Goal: Book appointment/travel/reservation

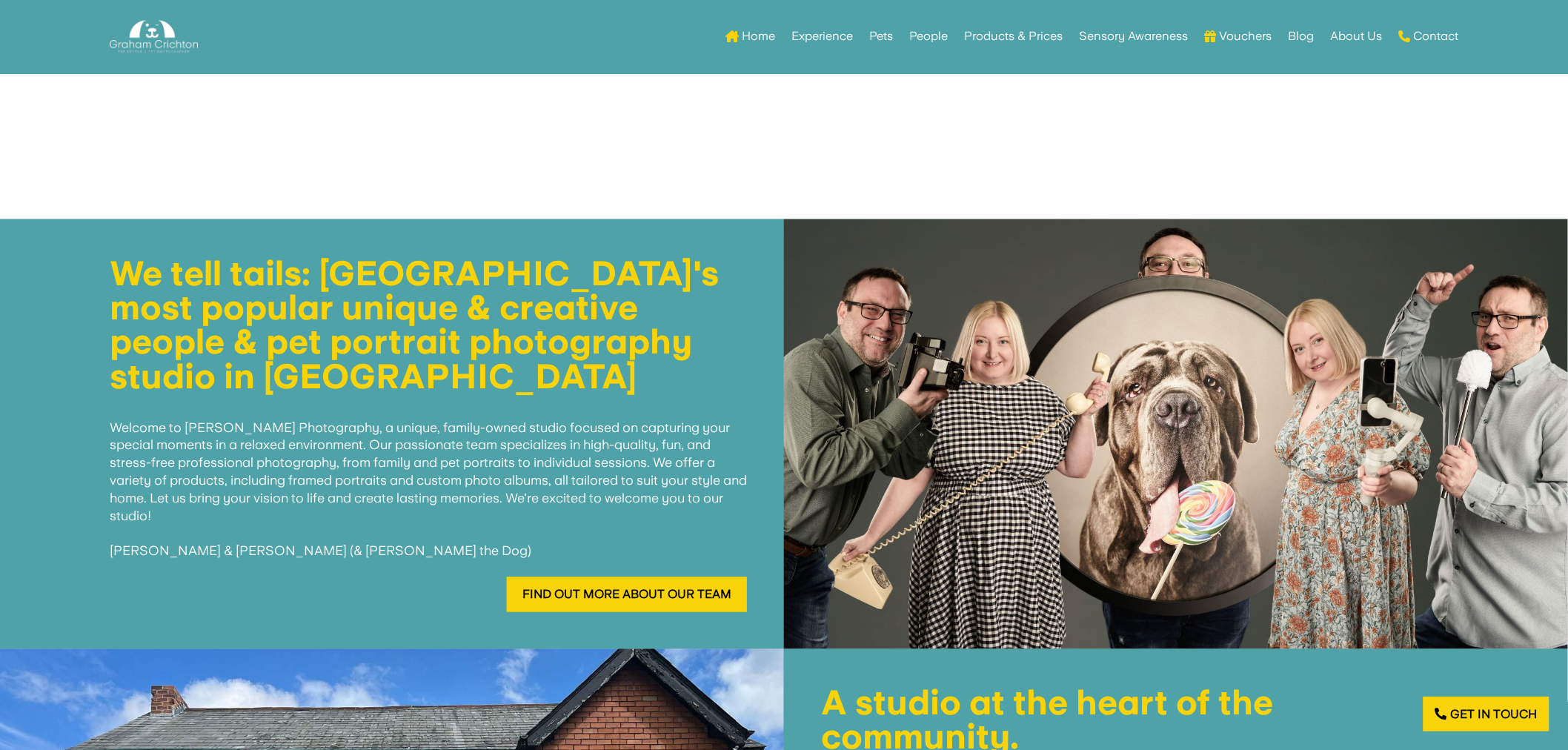
scroll to position [412, 0]
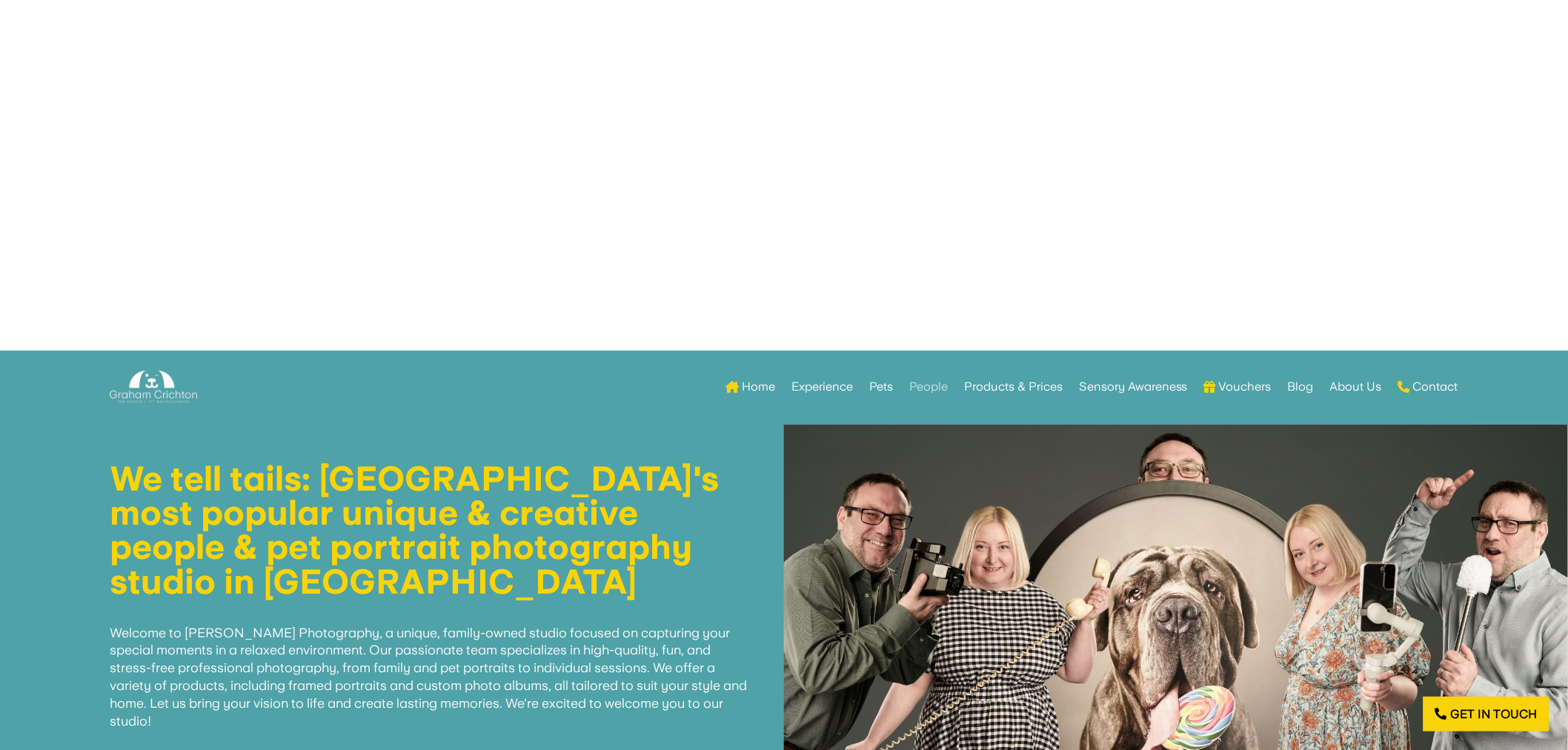
click at [921, 386] on link "People" at bounding box center [928, 387] width 38 height 58
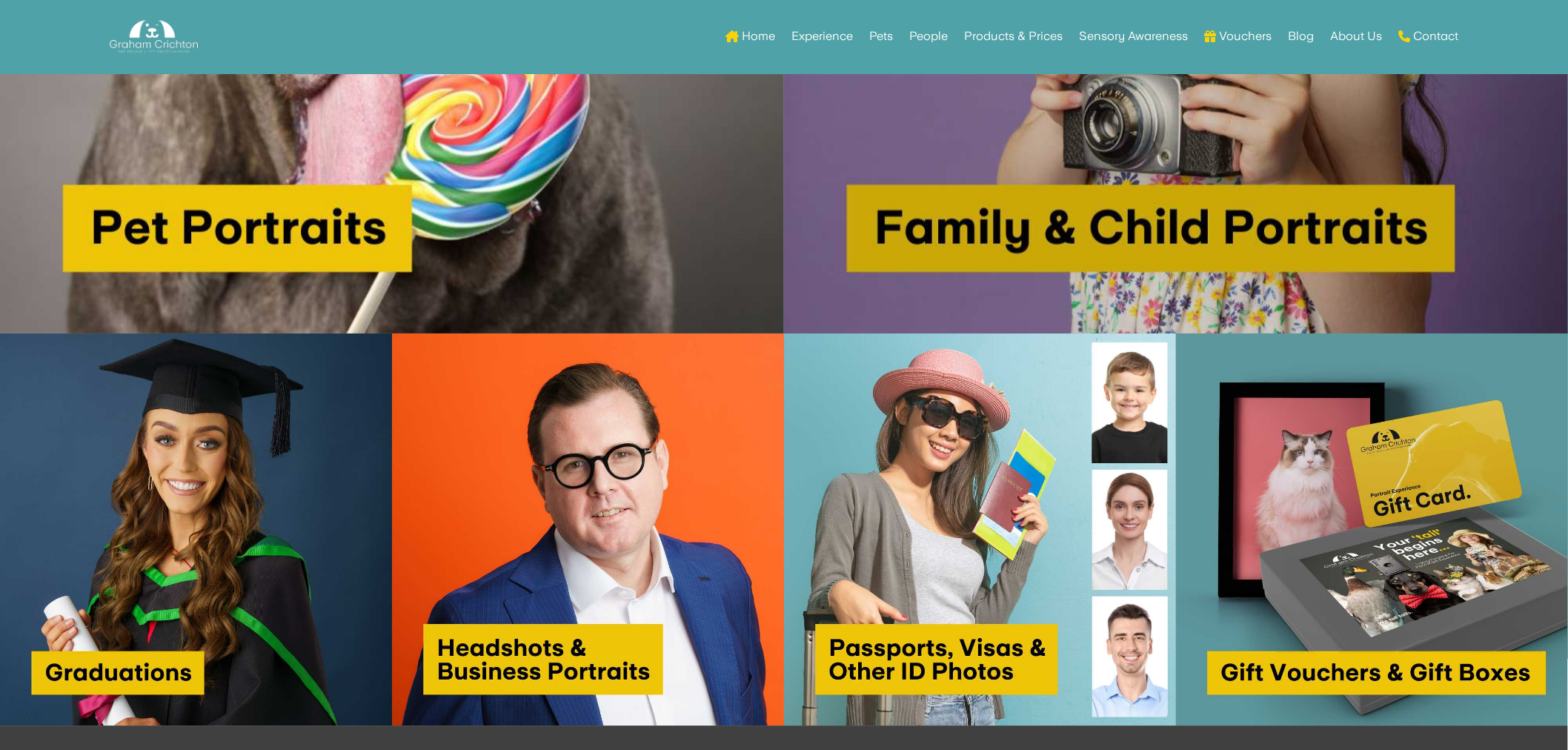
scroll to position [1648, 0]
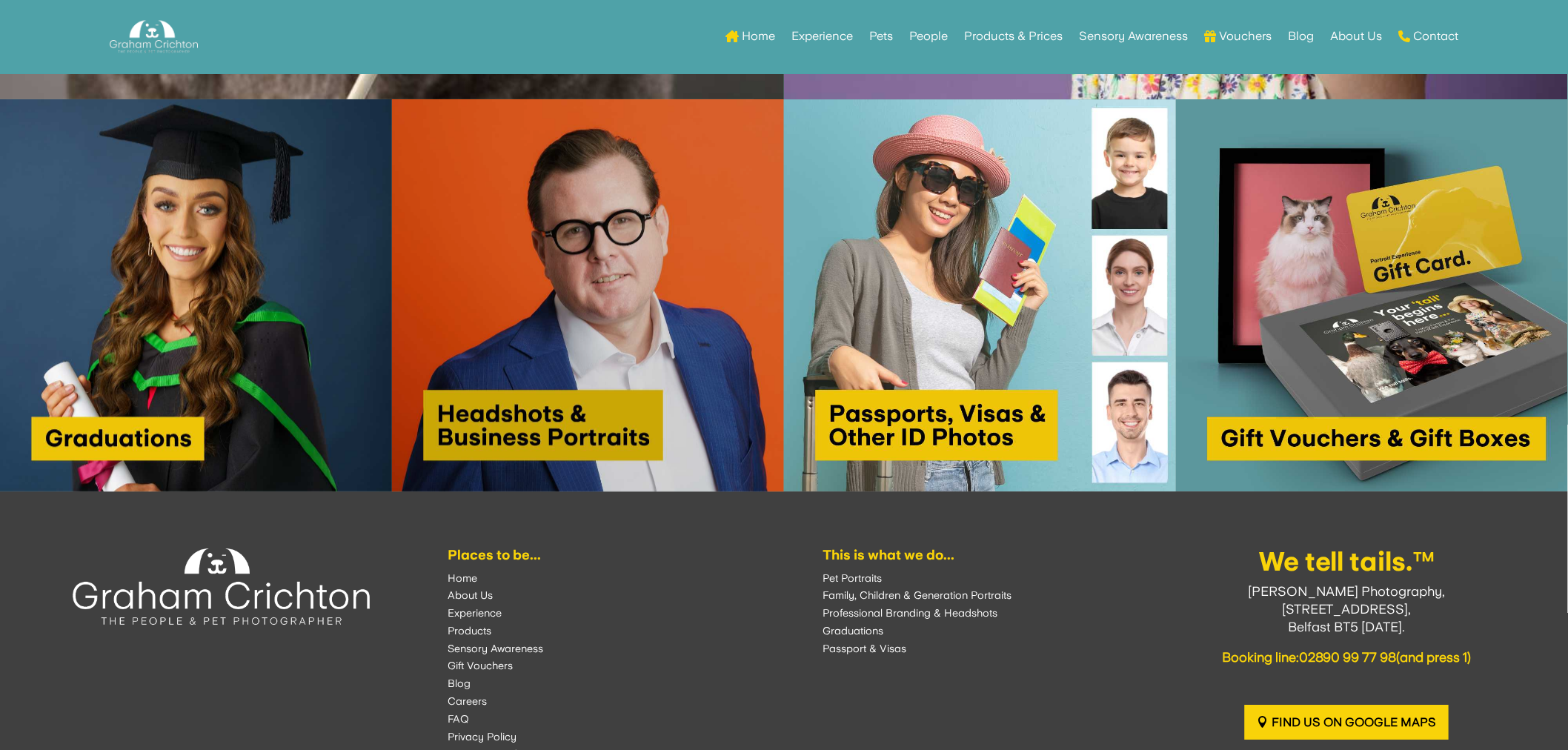
click at [587, 381] on img at bounding box center [588, 296] width 392 height 392
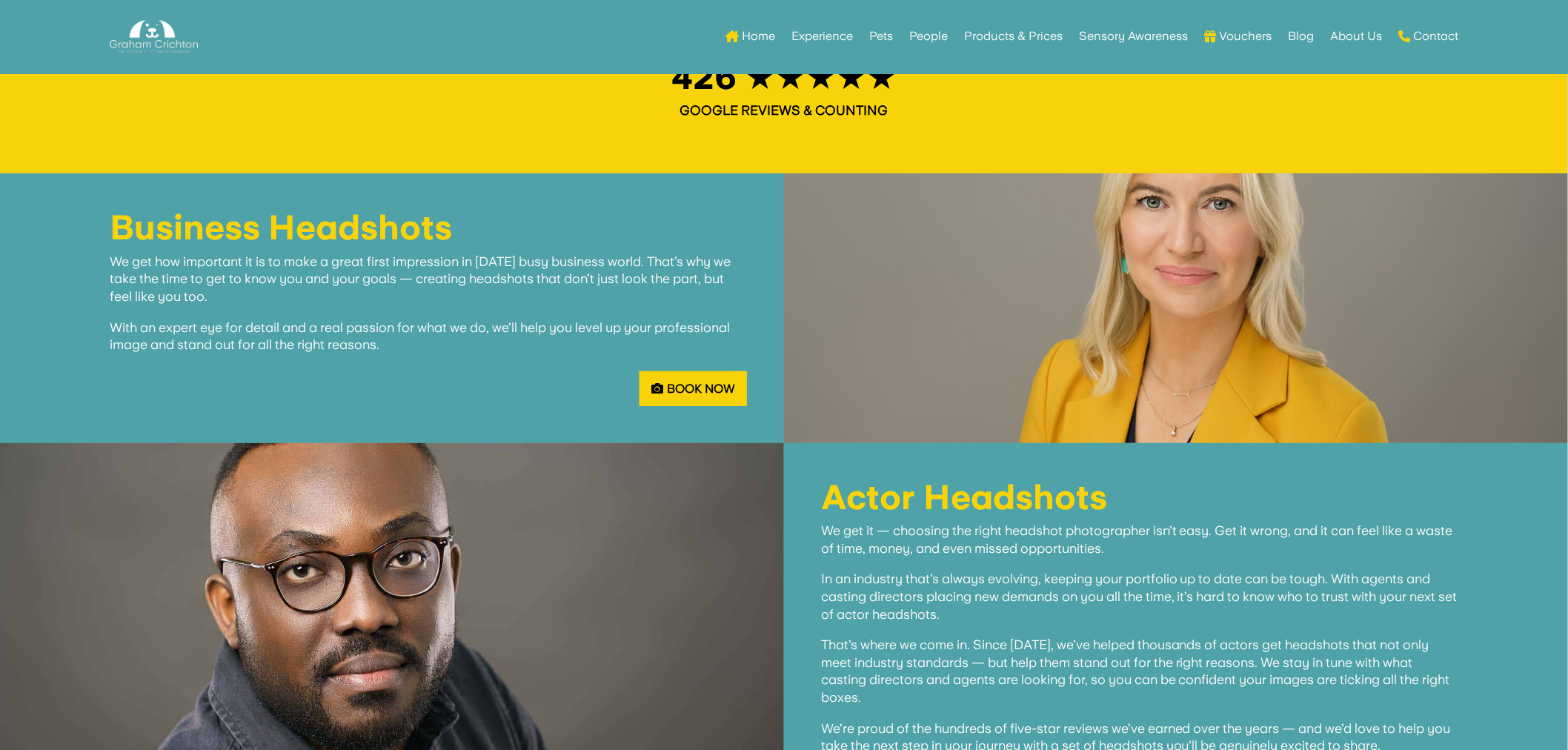
scroll to position [2416, 0]
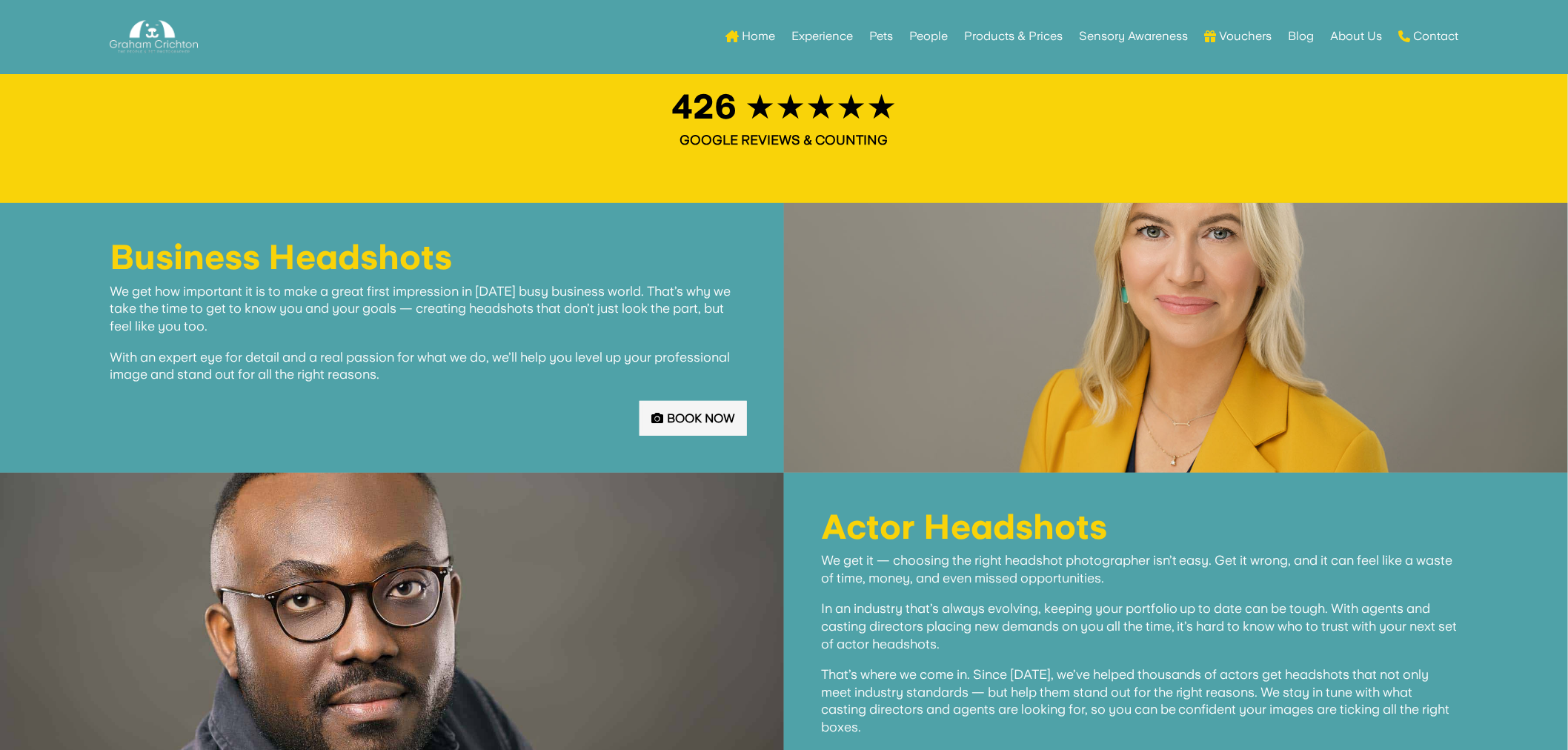
click at [723, 411] on link "Book Now" at bounding box center [693, 418] width 108 height 34
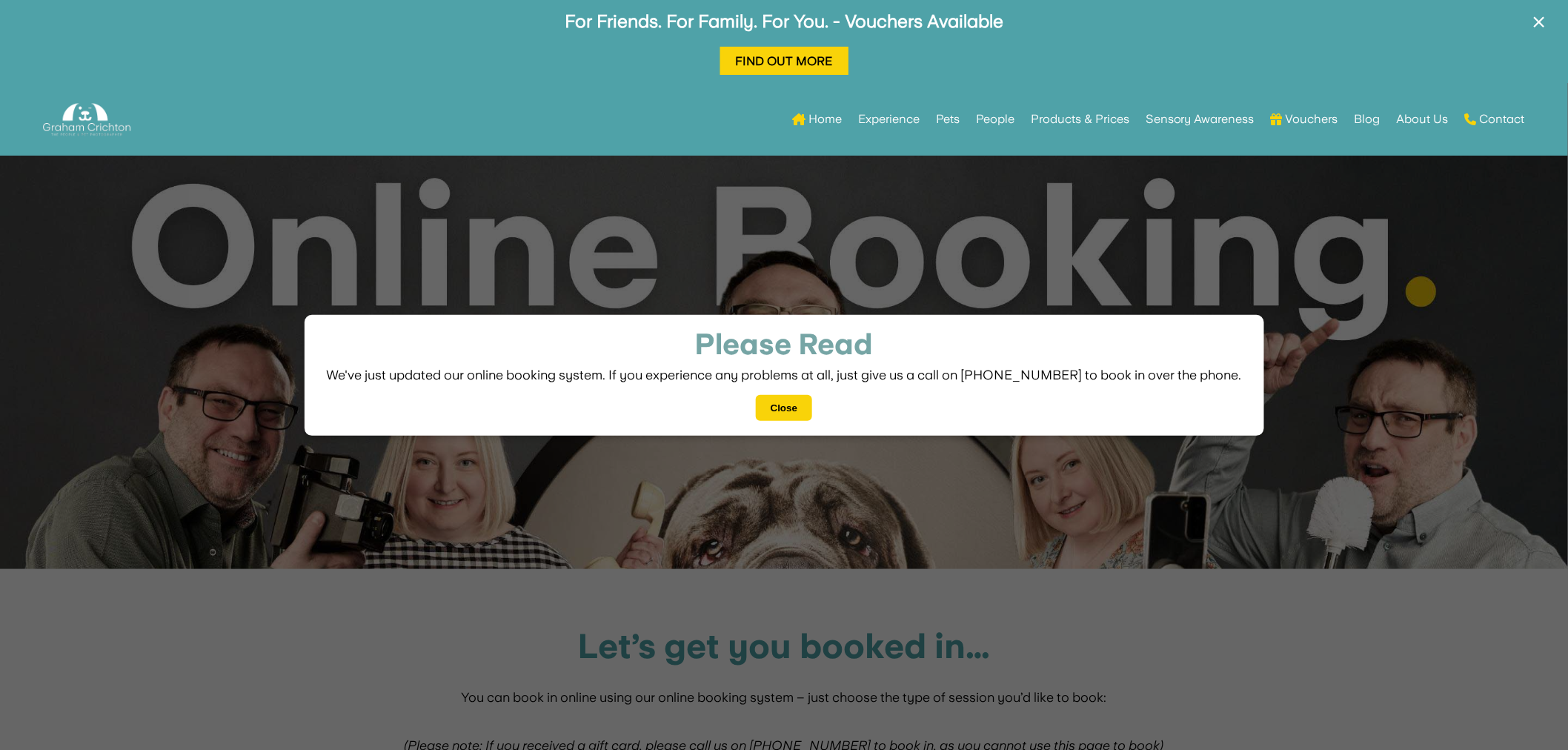
click at [769, 403] on button "Close" at bounding box center [784, 408] width 57 height 26
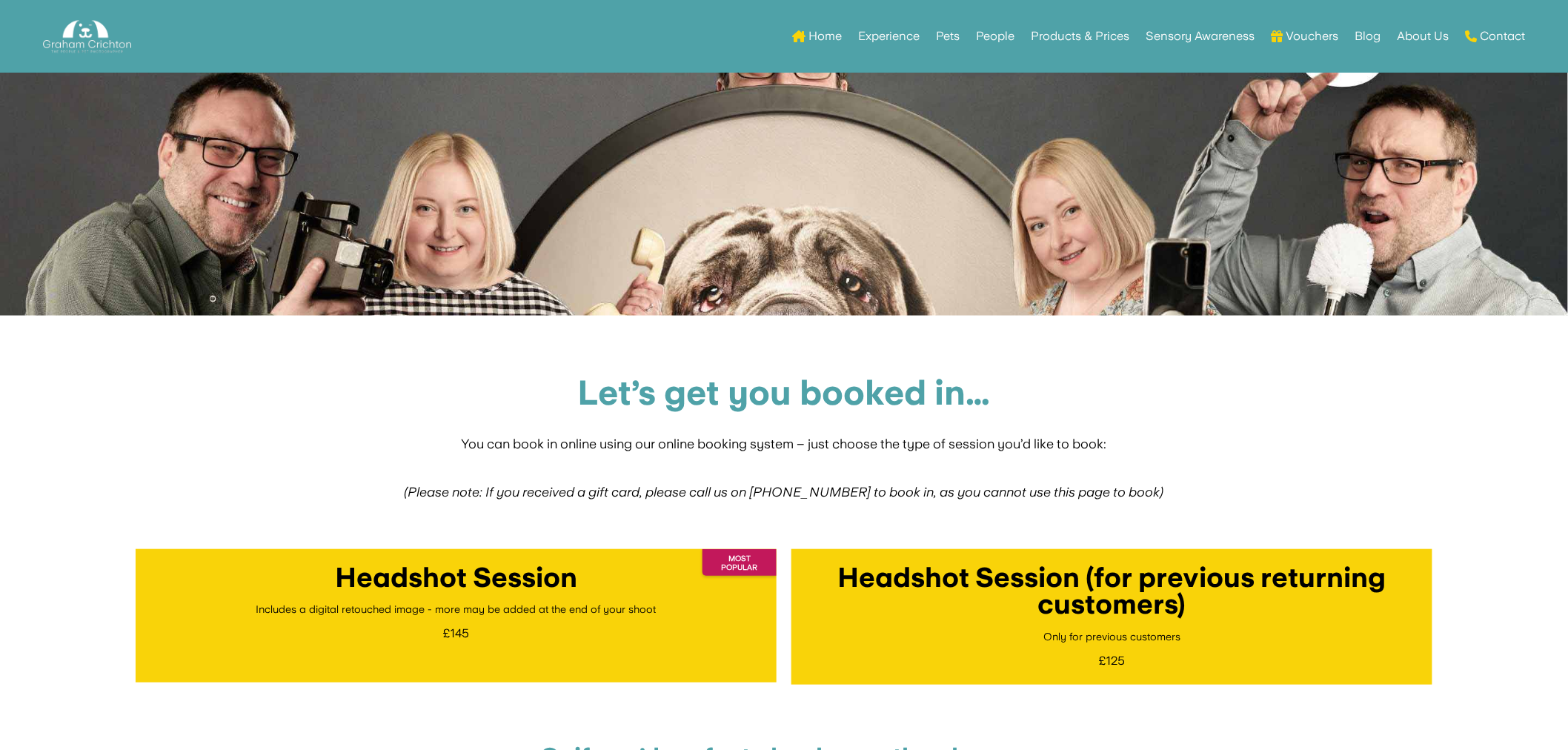
scroll to position [493, 0]
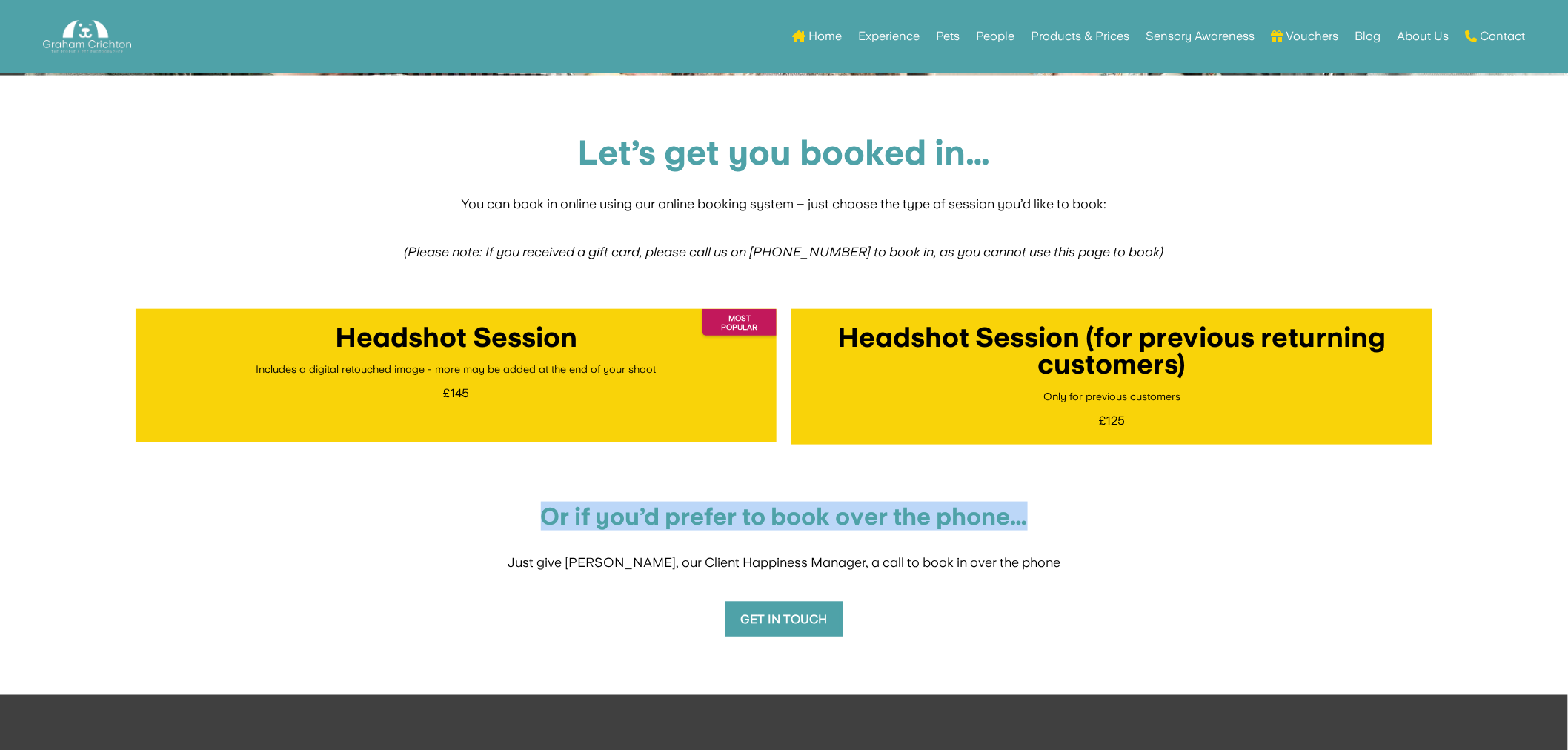
drag, startPoint x: 1062, startPoint y: 517, endPoint x: 528, endPoint y: 516, distance: 534.0
click at [497, 531] on h4 "Or if you’d prefer to book over the phone…" at bounding box center [784, 520] width 1297 height 32
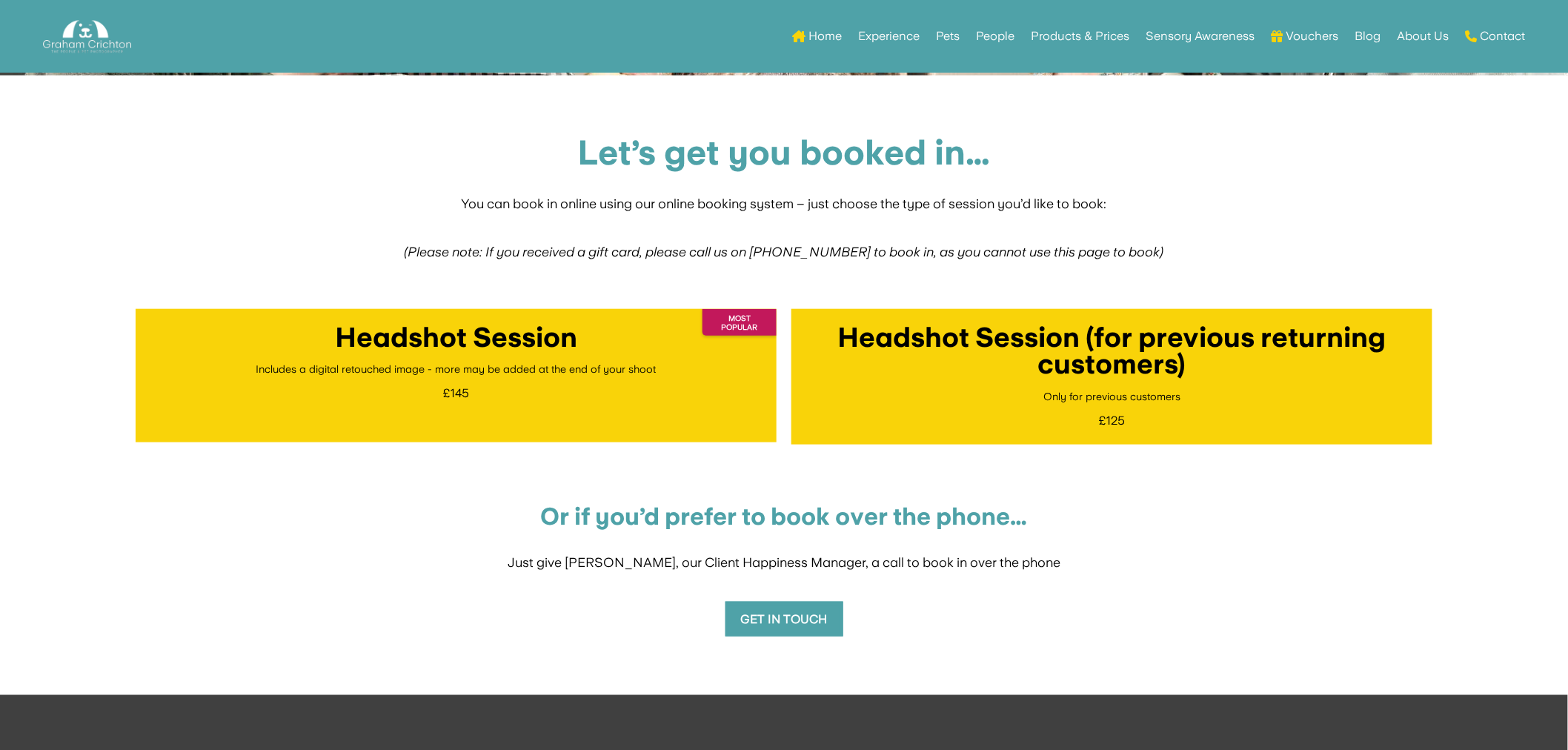
click at [1150, 547] on p "Just give Hannah, our Client Happiness Manager, a call to book in over the phone" at bounding box center [784, 560] width 1297 height 48
drag, startPoint x: 752, startPoint y: 469, endPoint x: 764, endPoint y: 446, distance: 25.9
click at [764, 446] on div "Please Read We've just updated our online booking system. If you experience any…" at bounding box center [784, 458] width 1297 height 357
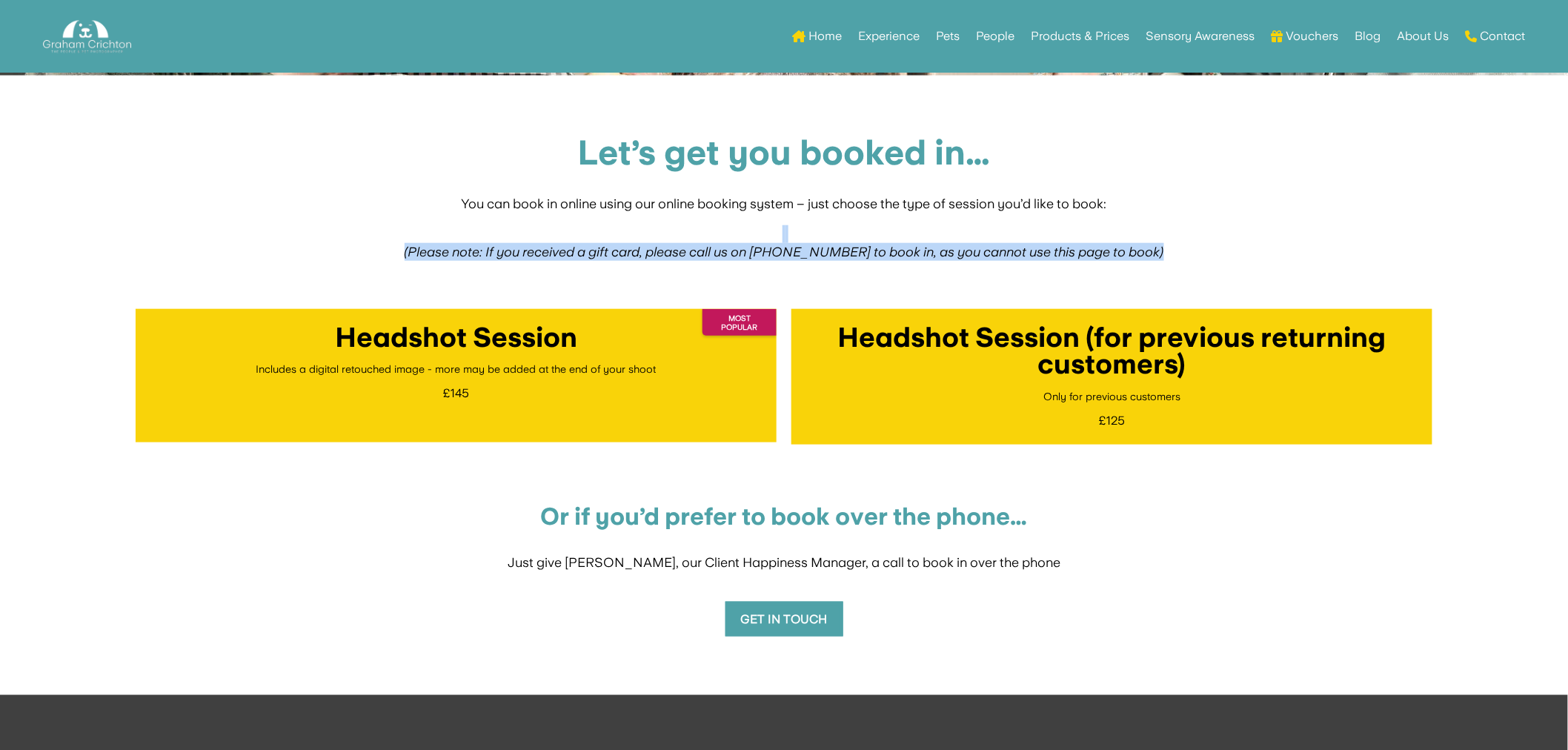
drag, startPoint x: 1170, startPoint y: 257, endPoint x: 356, endPoint y: 234, distance: 814.3
click at [356, 234] on div "Let’s get you booked in… You can book in online using our online booking system…" at bounding box center [784, 385] width 1568 height 620
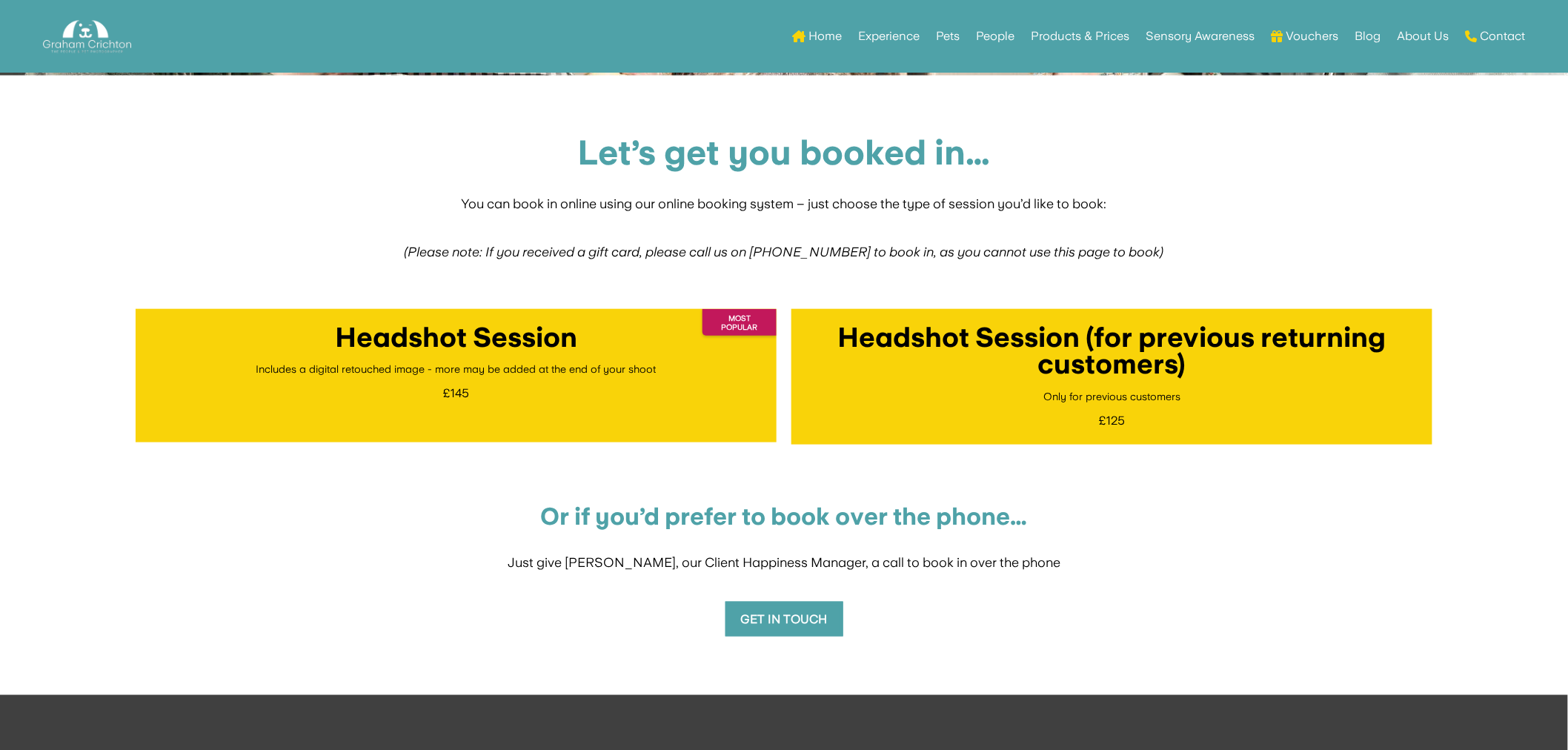
click at [443, 186] on p "You can book in online using our online booking system – just choose the type o…" at bounding box center [783, 202] width 800 height 48
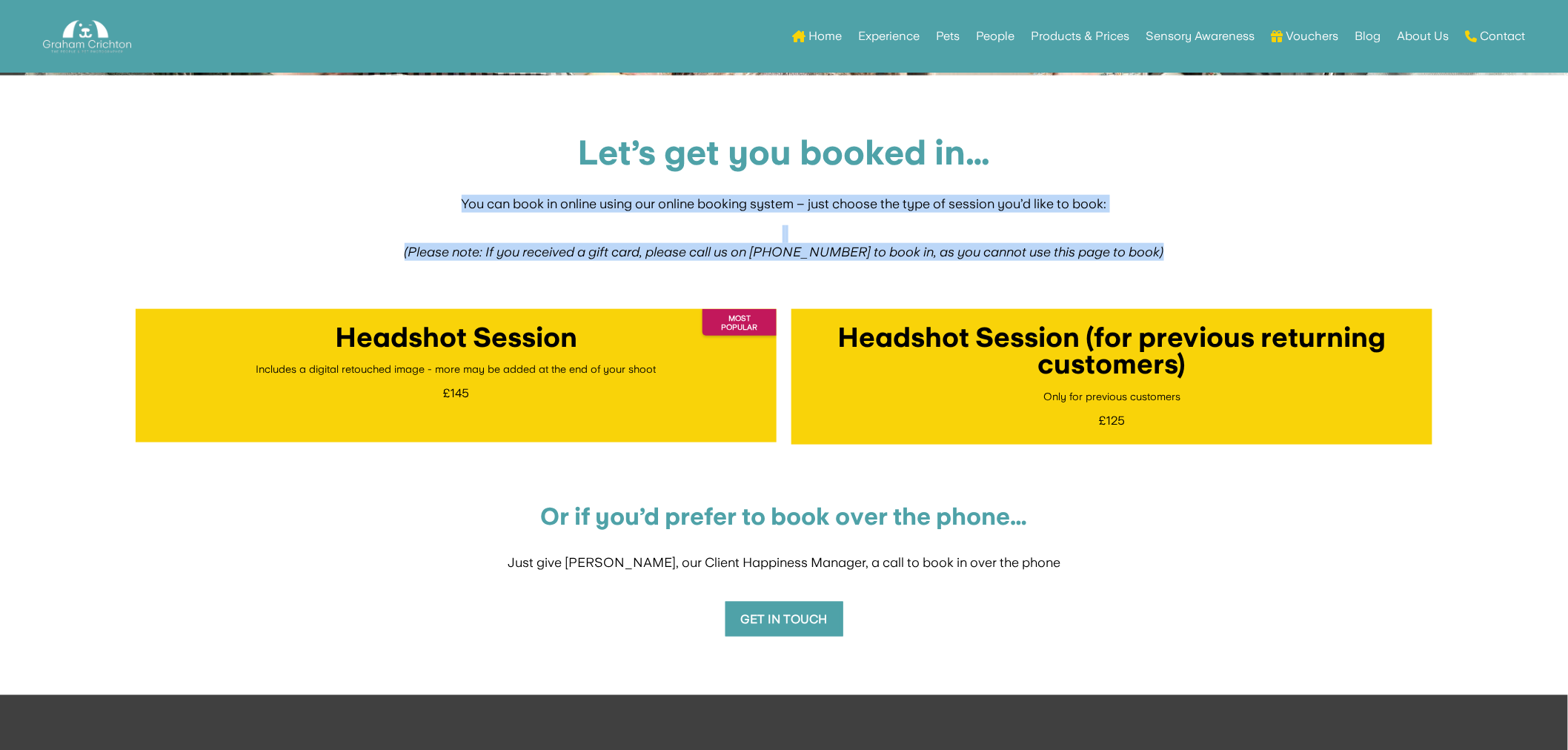
drag, startPoint x: 443, startPoint y: 196, endPoint x: 1207, endPoint y: 244, distance: 765.5
click at [1207, 244] on div "Let’s get you booked in… You can book in online using our online booking system…" at bounding box center [784, 385] width 1568 height 620
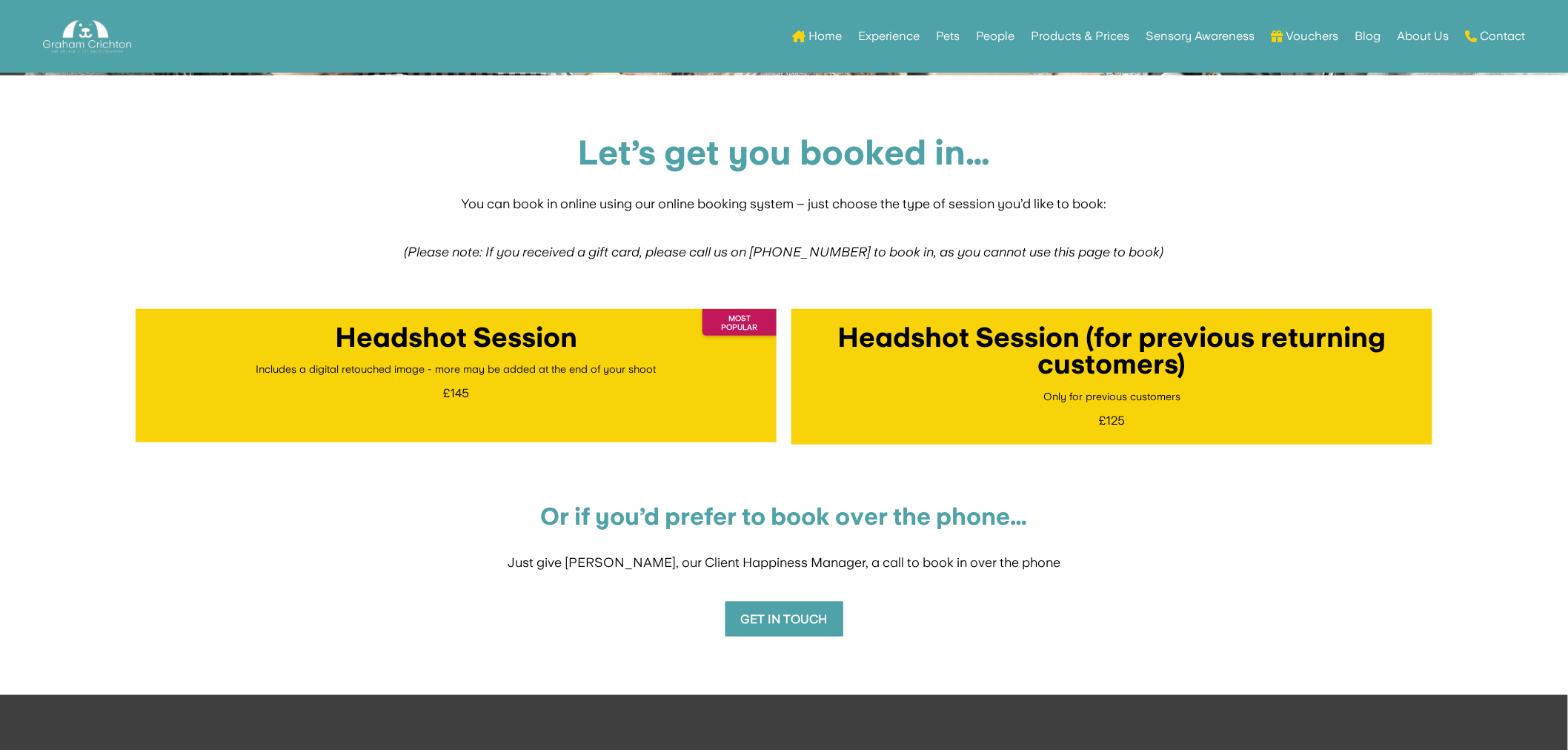
drag, startPoint x: 1335, startPoint y: 3, endPoint x: 1343, endPoint y: 97, distance: 94.3
click at [1334, 3] on div "Home Experience Pets People Products & Prices Sensory Awareness Vouchers Blog A…" at bounding box center [783, 36] width 1482 height 72
drag, startPoint x: 1405, startPoint y: 201, endPoint x: 1396, endPoint y: 204, distance: 9.5
click at [1396, 204] on div "Let’s get you booked in… You can book in online using our online booking system…" at bounding box center [784, 385] width 1568 height 620
click at [1393, 204] on div "Let’s get you booked in… You can book in online using our online booking system…" at bounding box center [784, 385] width 1568 height 620
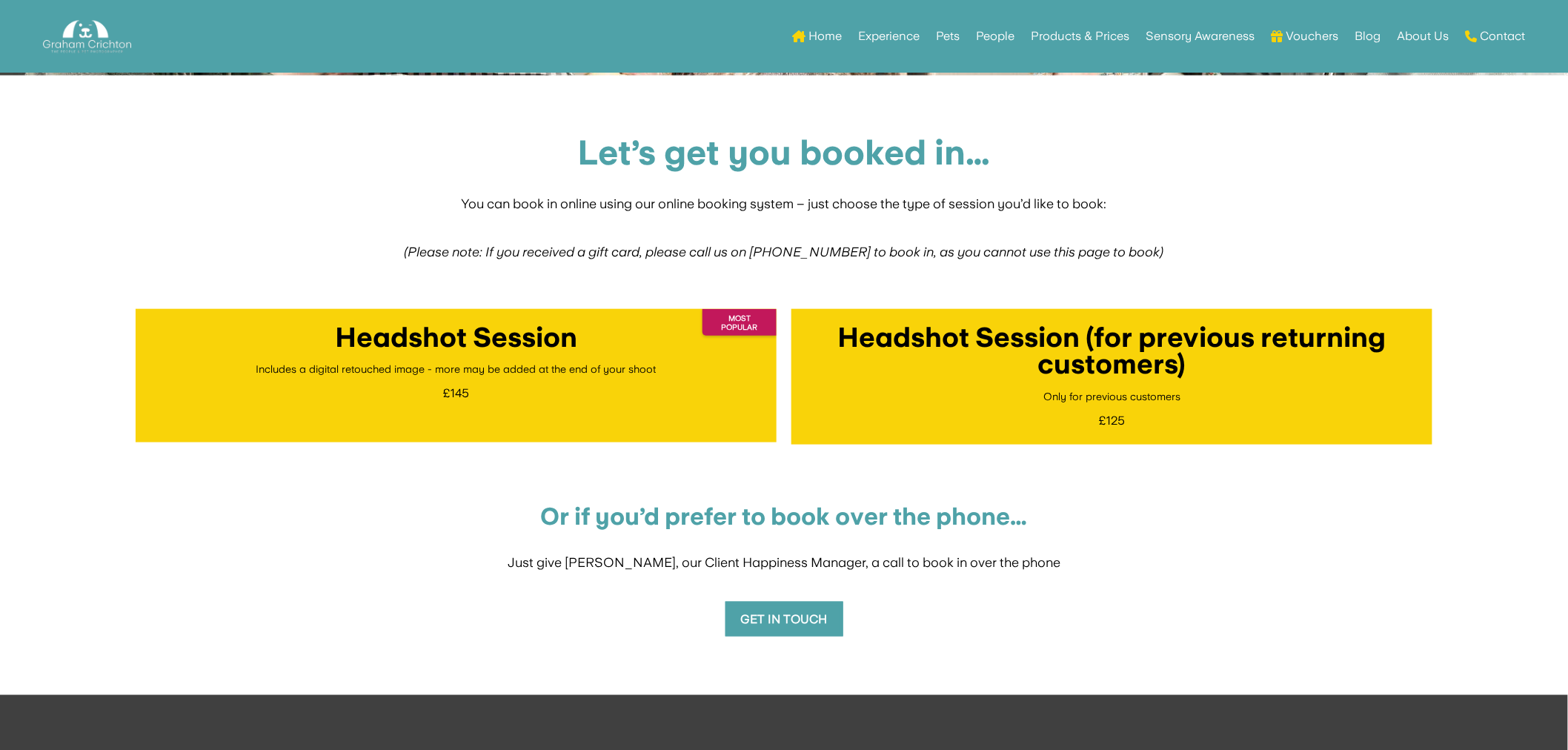
click at [545, 507] on h4 "Or if you’d prefer to book over the phone…" at bounding box center [784, 520] width 1297 height 32
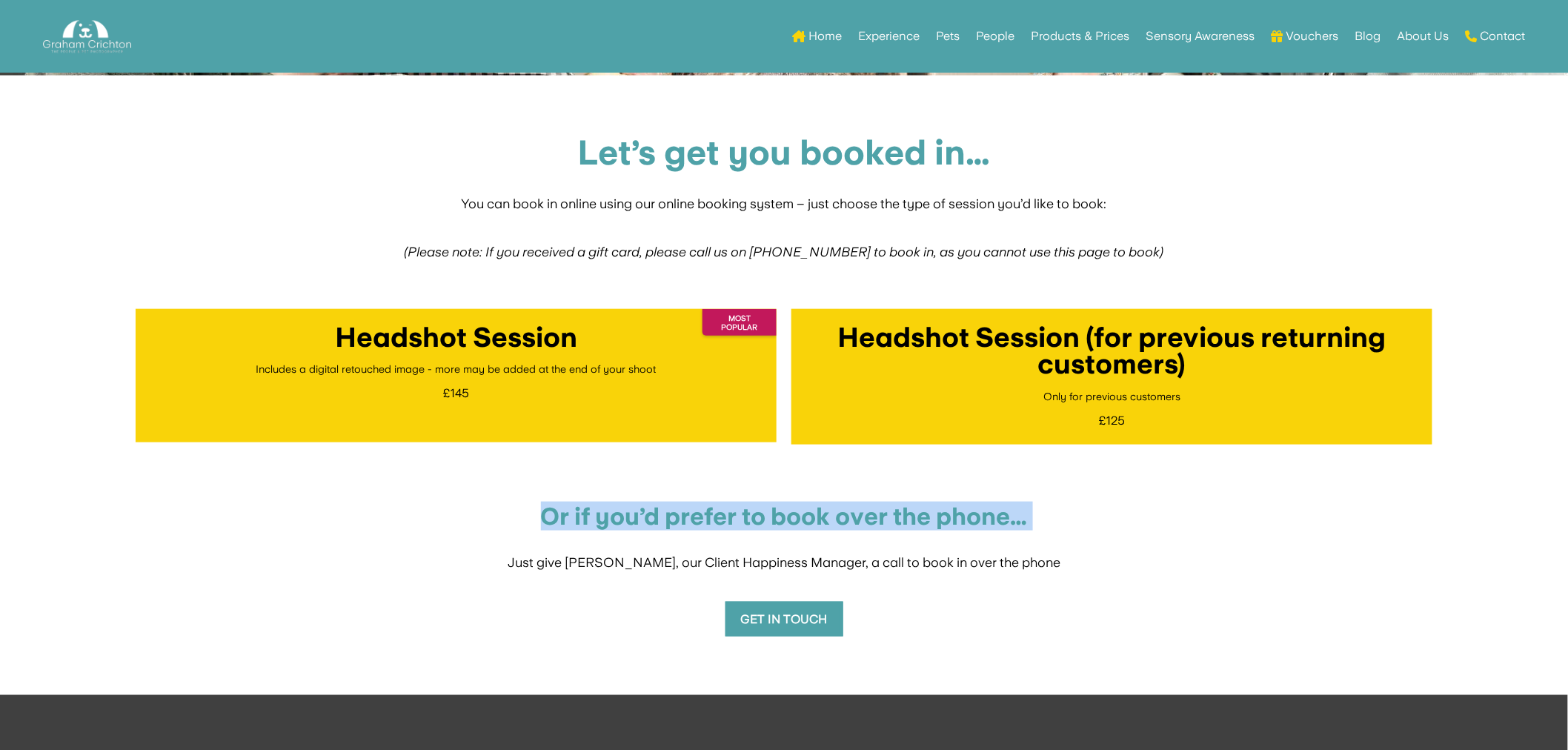
click at [545, 507] on h4 "Or if you’d prefer to book over the phone…" at bounding box center [784, 520] width 1297 height 32
click at [911, 514] on h4 "Or if you’d prefer to book over the phone…" at bounding box center [784, 520] width 1297 height 32
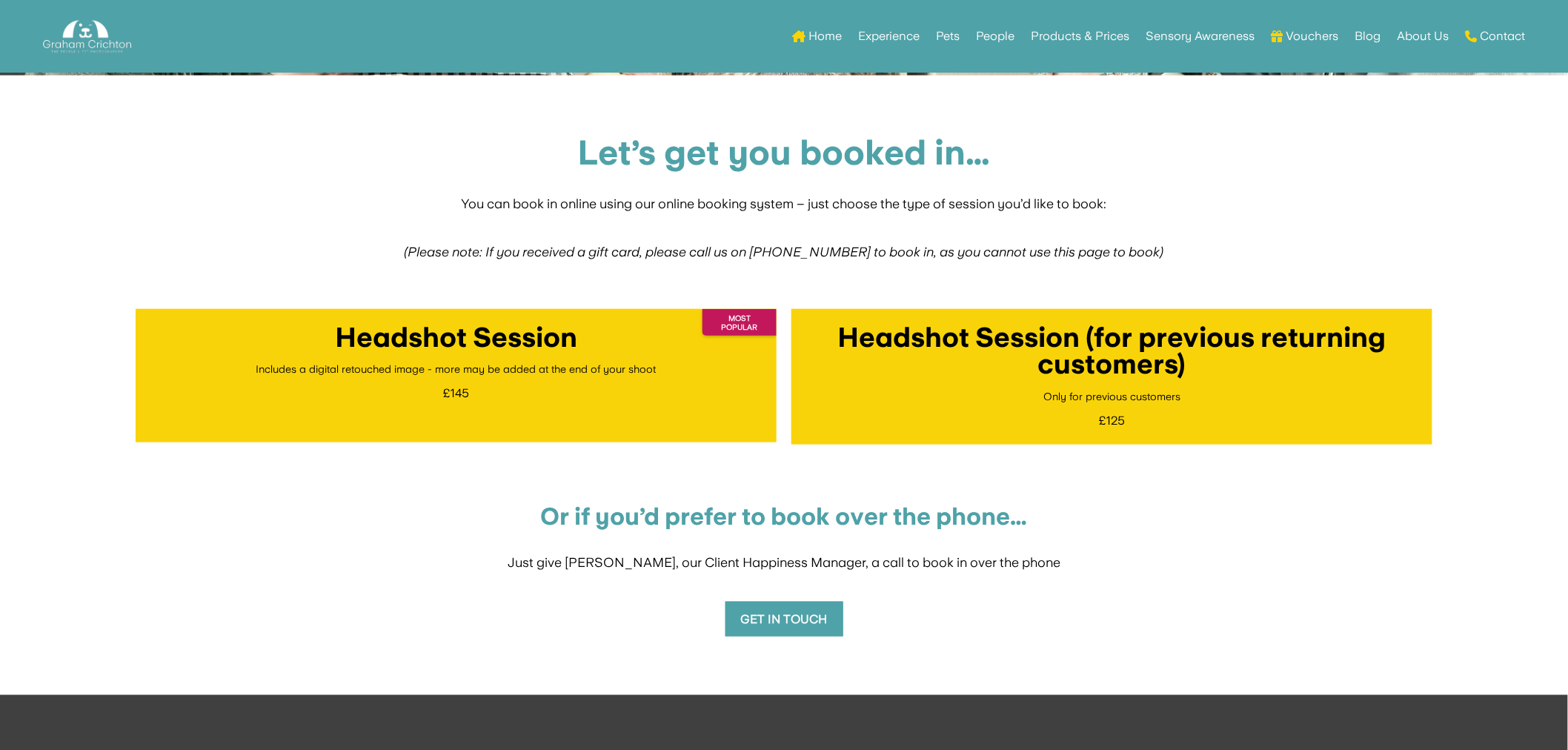
click at [1507, 394] on div "Let’s get you booked in… You can book in online using our online booking system…" at bounding box center [784, 385] width 1568 height 620
drag, startPoint x: 1536, startPoint y: 141, endPoint x: 1529, endPoint y: 142, distance: 7.1
click at [1536, 141] on div "Let’s get you booked in… You can book in online using our online booking system…" at bounding box center [784, 385] width 1568 height 620
click at [1528, 143] on div "Let’s get you booked in… You can book in online using our online booking system…" at bounding box center [784, 385] width 1568 height 620
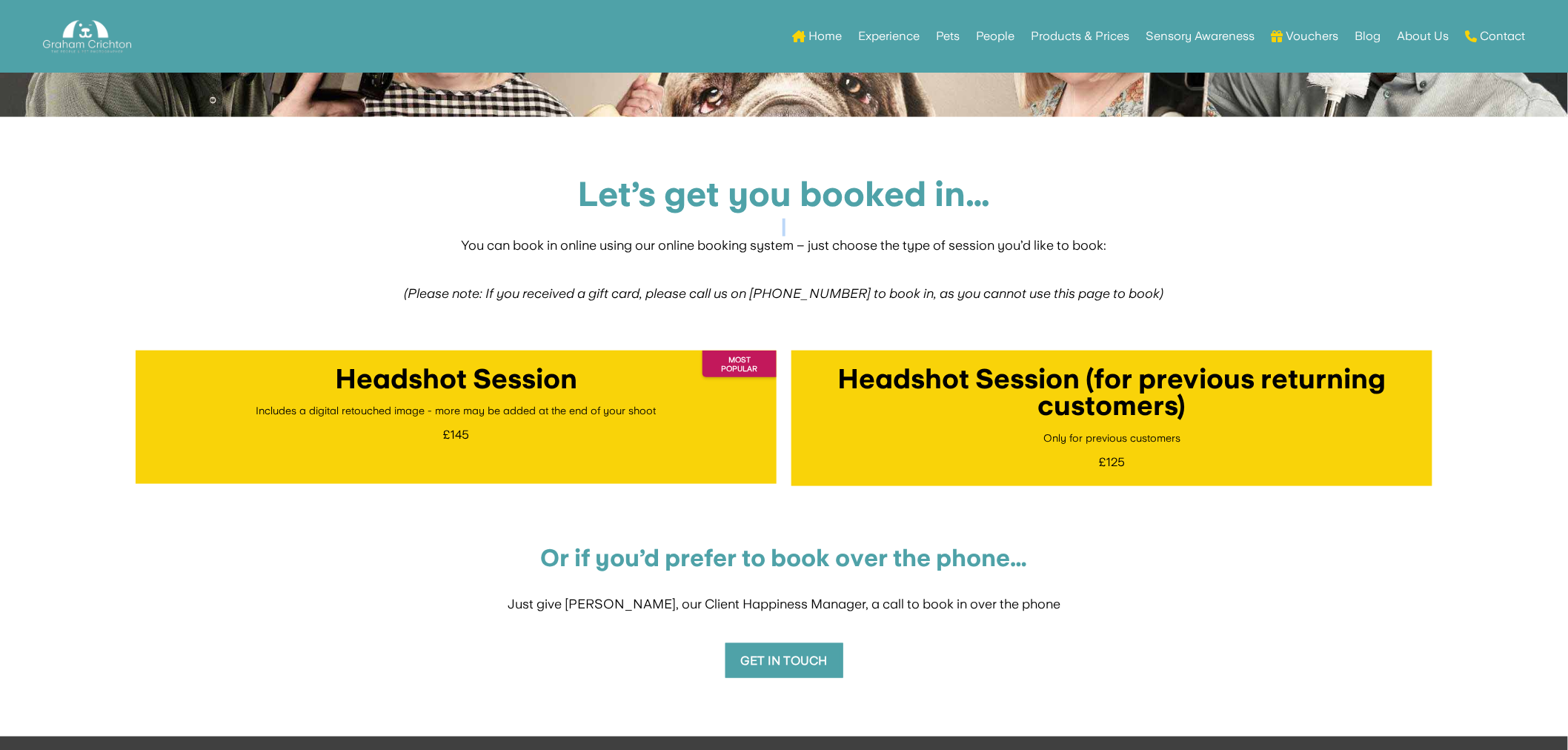
scroll to position [412, 0]
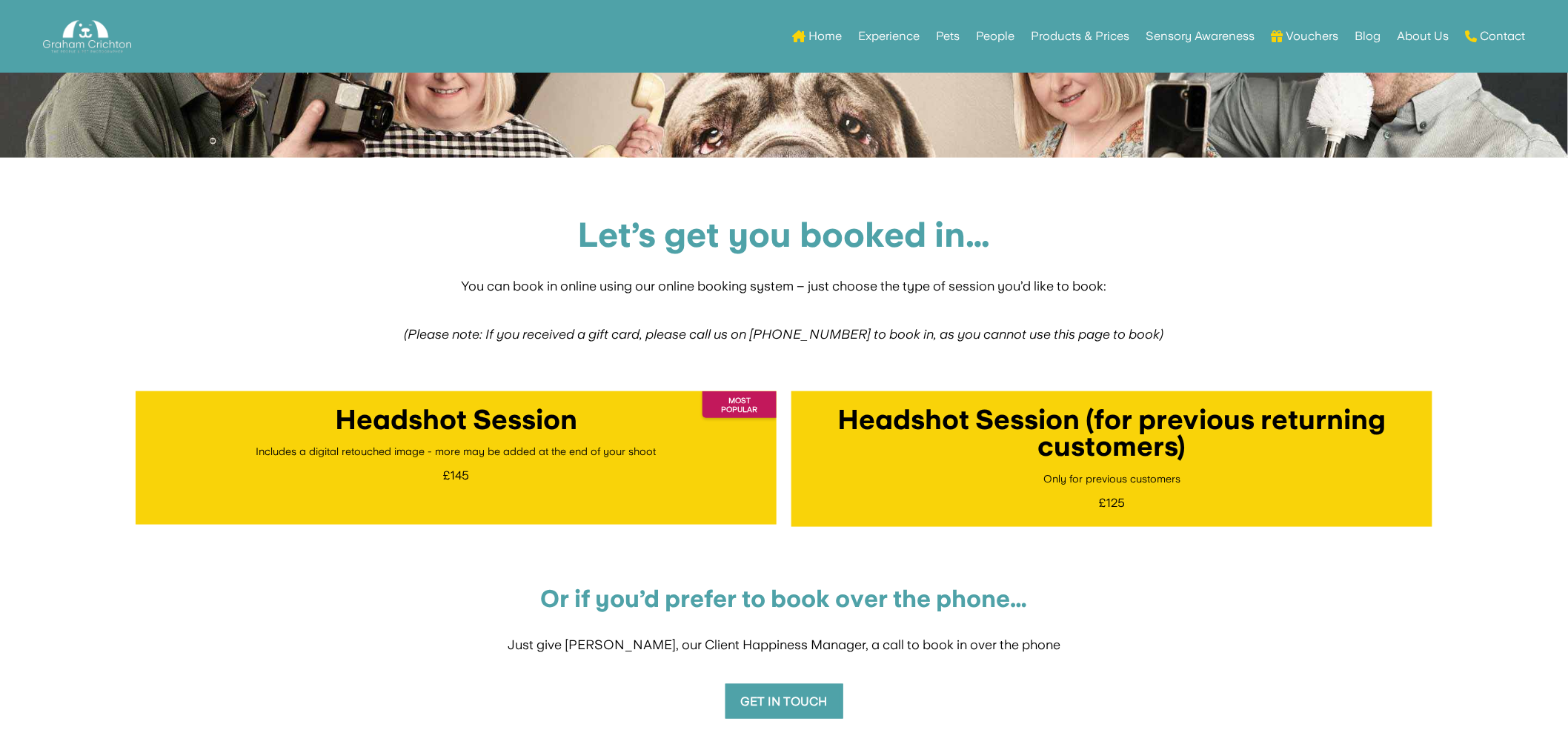
drag, startPoint x: 328, startPoint y: 178, endPoint x: 348, endPoint y: 162, distance: 25.6
click at [331, 174] on div "Let’s get you booked in… You can book in online using our online booking system…" at bounding box center [784, 467] width 1568 height 620
click at [814, 27] on link "Home" at bounding box center [817, 36] width 49 height 58
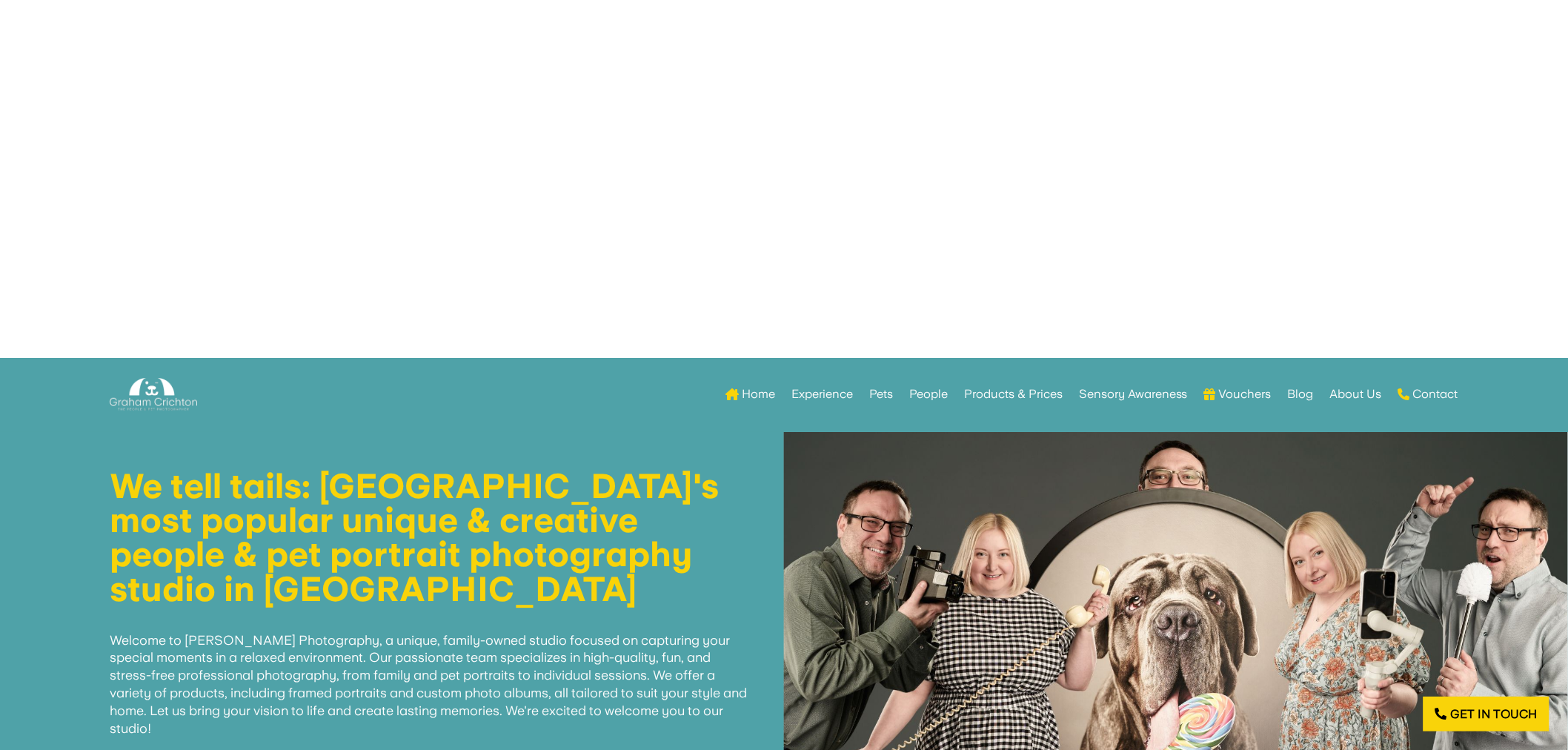
scroll to position [412, 0]
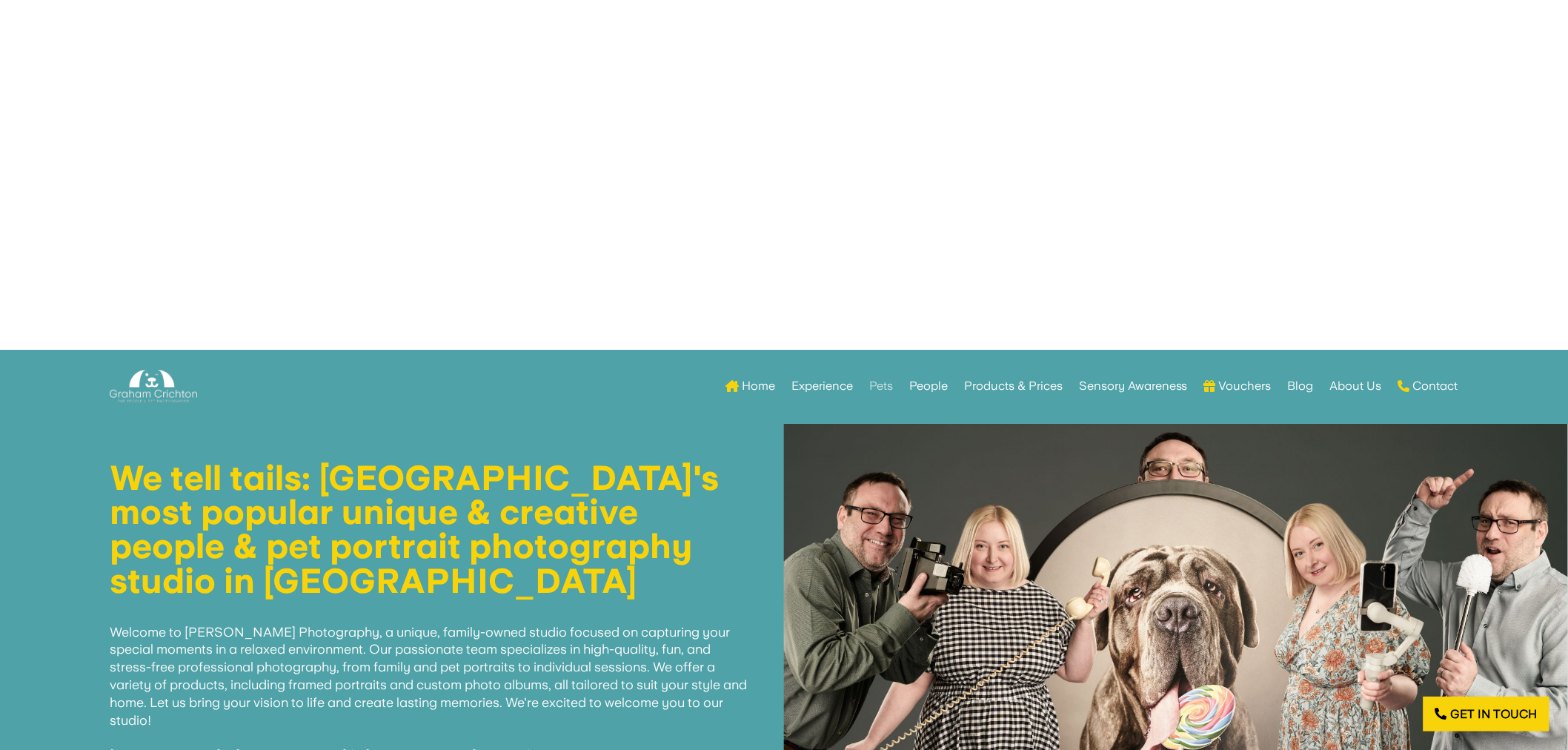
click at [889, 383] on link "Pets" at bounding box center [882, 386] width 24 height 58
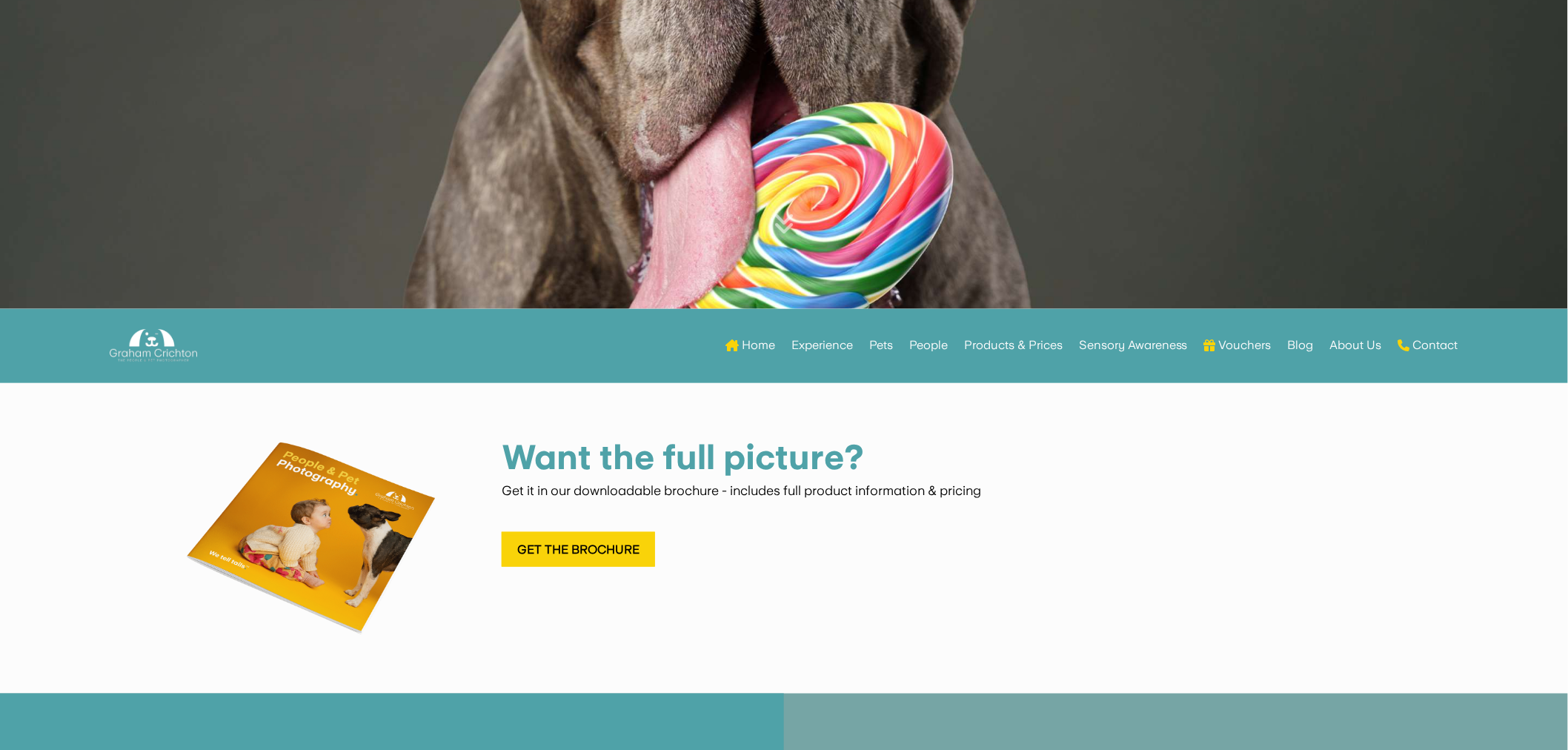
scroll to position [412, 0]
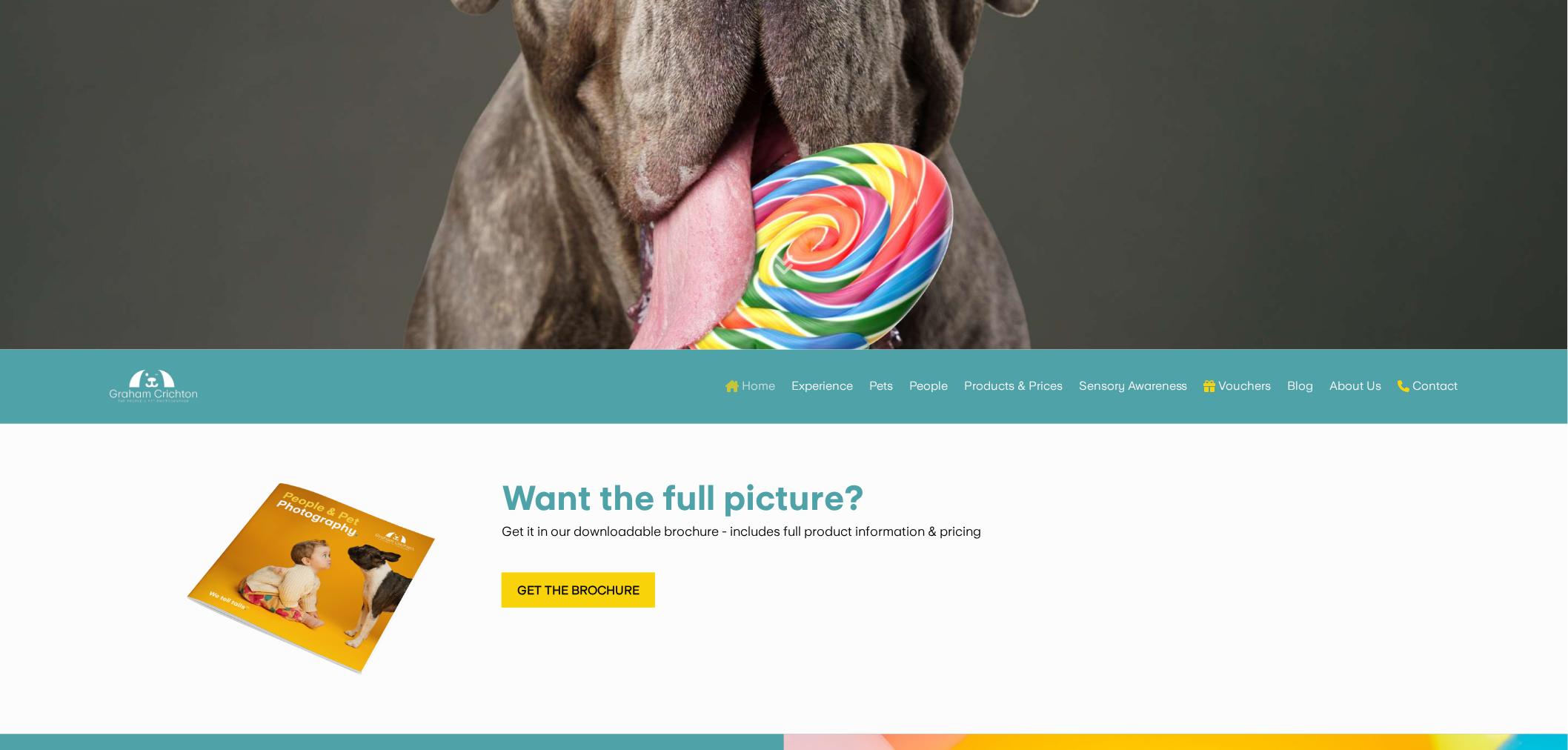
click at [756, 384] on link "Home" at bounding box center [750, 386] width 49 height 58
